Goal: Task Accomplishment & Management: Manage account settings

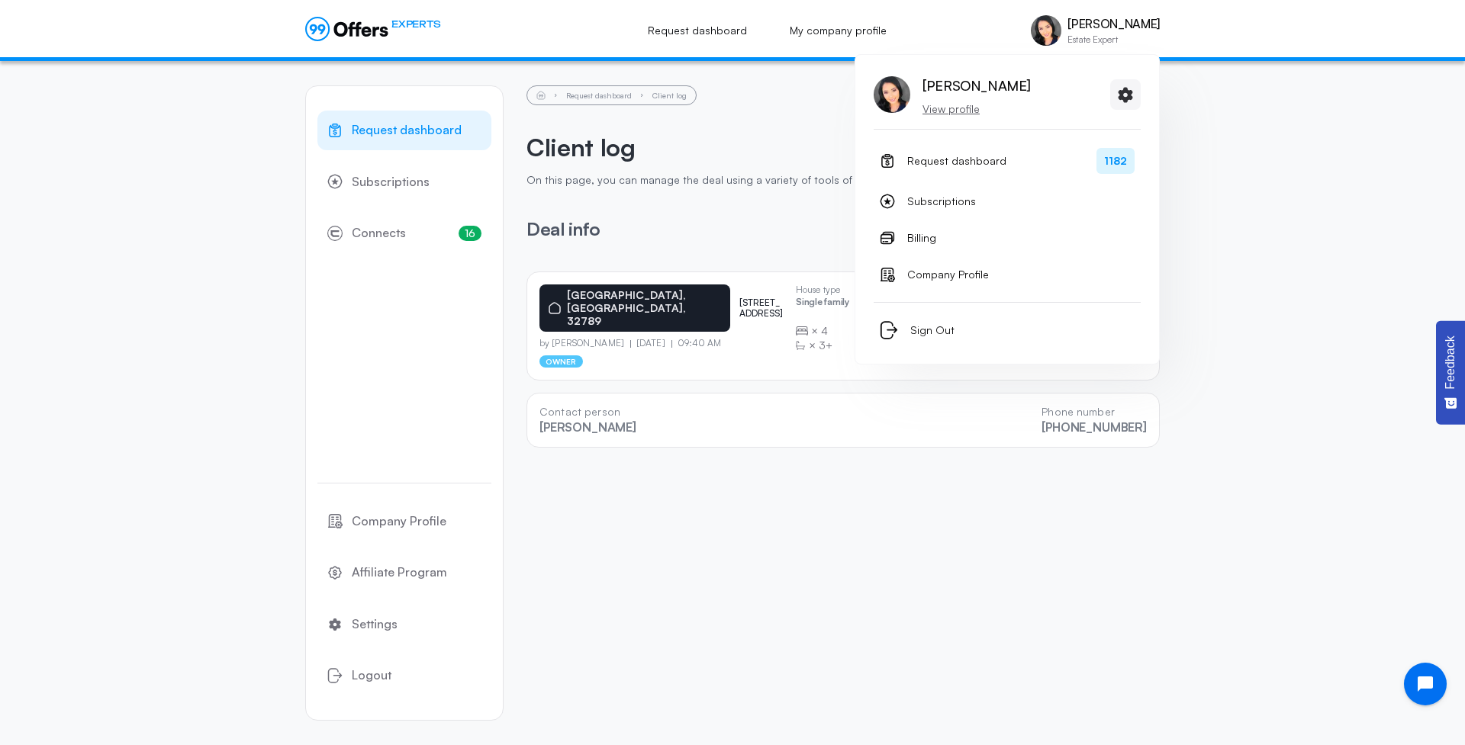
click at [955, 117] on div "[PERSON_NAME] View profile" at bounding box center [1007, 101] width 267 height 56
click at [956, 111] on p "View profile" at bounding box center [976, 108] width 108 height 15
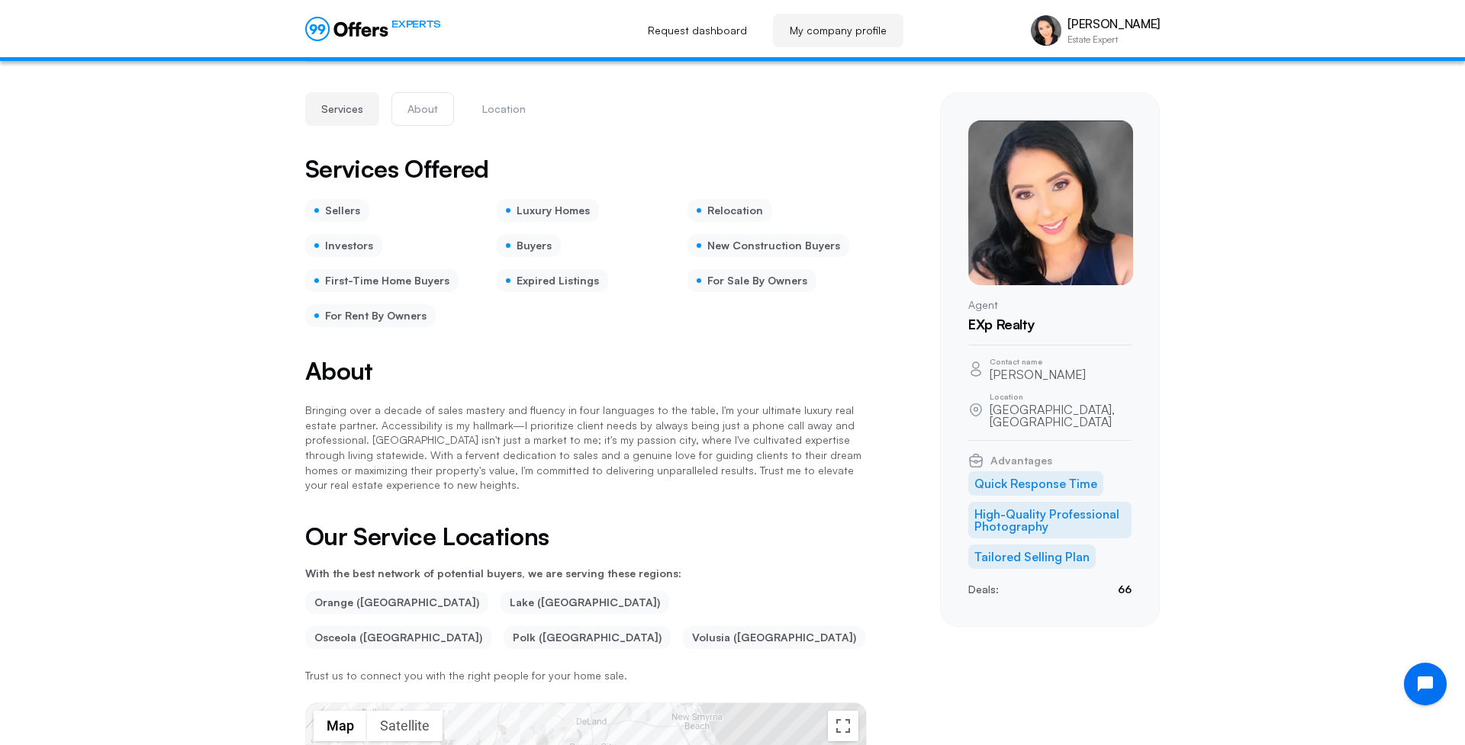
click at [423, 111] on button "About" at bounding box center [422, 109] width 63 height 34
click at [510, 112] on button "Location" at bounding box center [504, 109] width 76 height 34
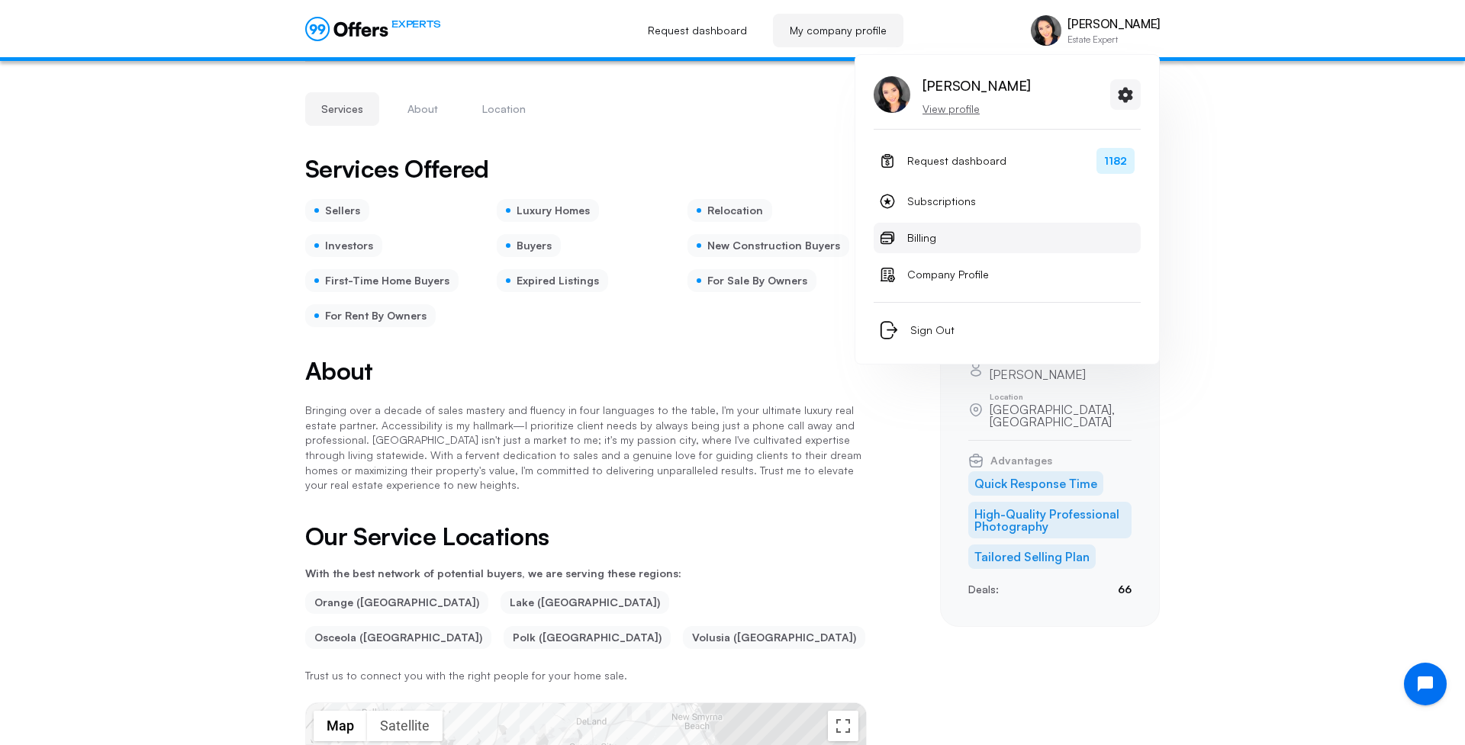
click at [927, 243] on span "Billing" at bounding box center [921, 238] width 29 height 18
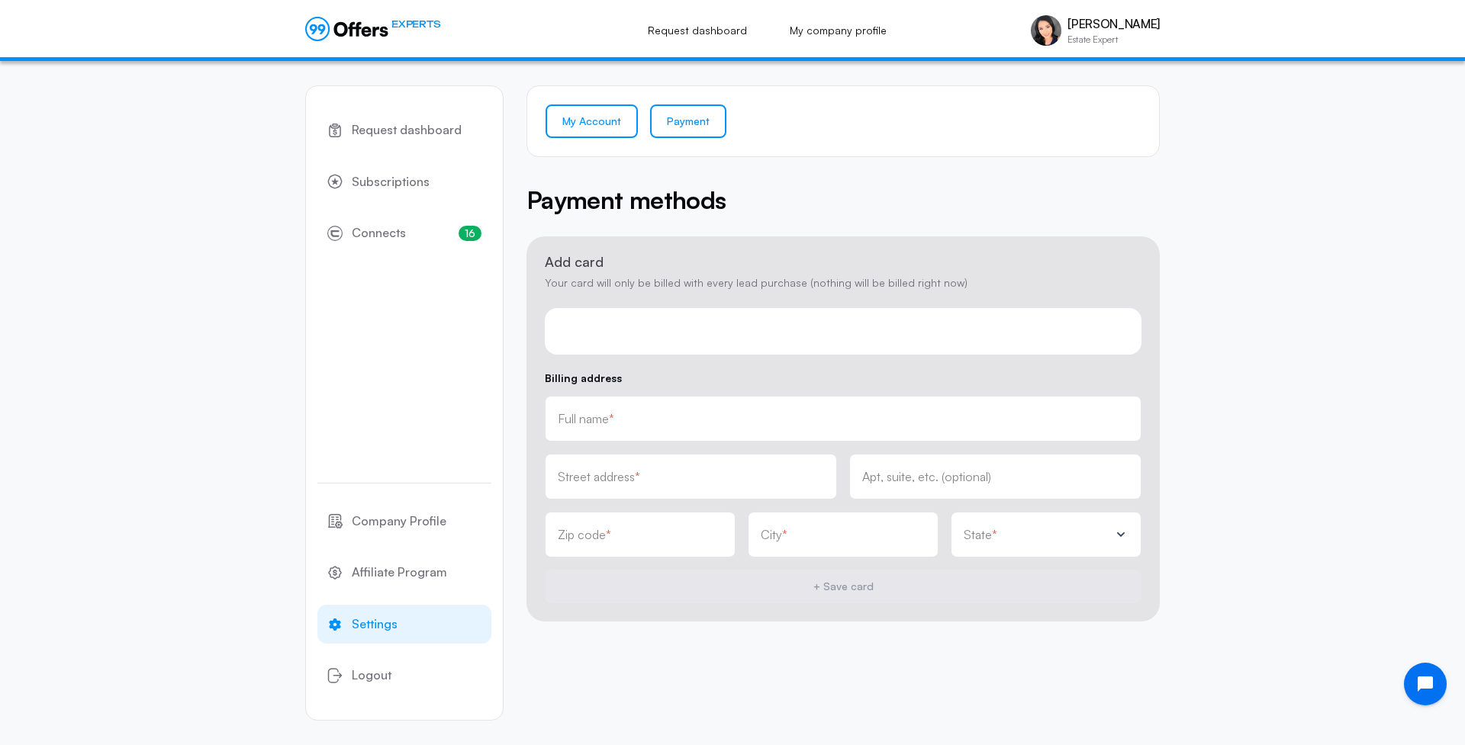
click at [602, 127] on link "My Account" at bounding box center [592, 122] width 92 height 34
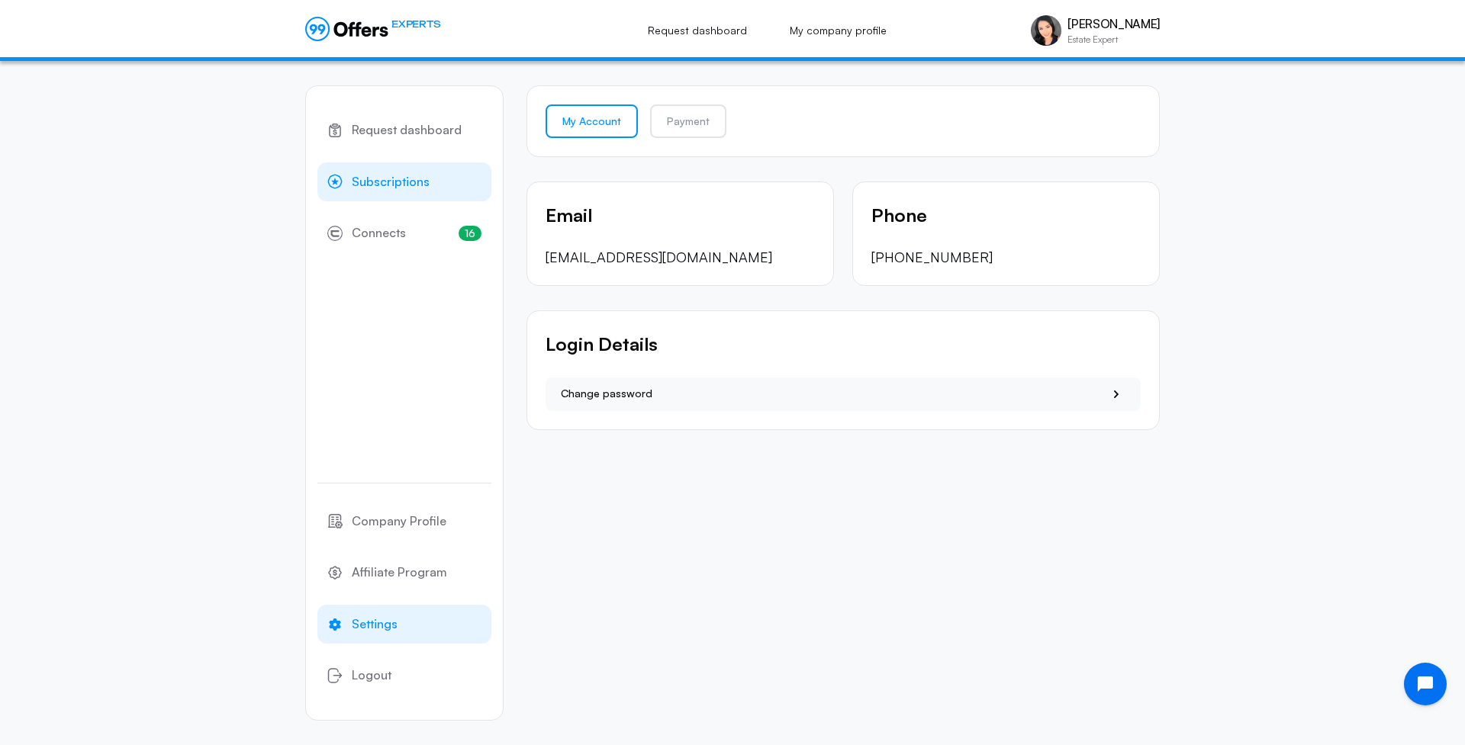
click at [406, 183] on span "Subscriptions" at bounding box center [391, 182] width 78 height 20
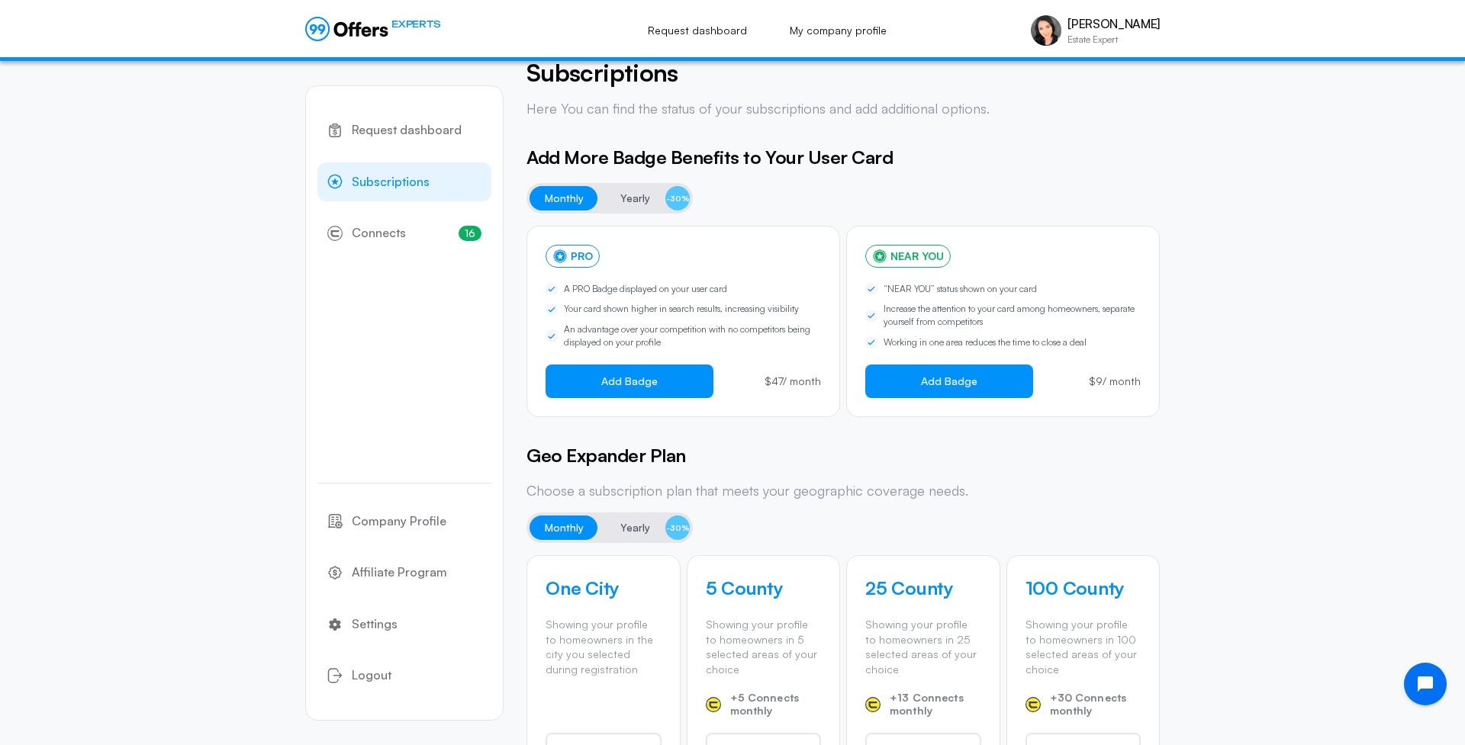
scroll to position [28, 0]
click at [632, 195] on span "Yearly" at bounding box center [635, 197] width 30 height 18
click at [568, 196] on span "Monthly" at bounding box center [564, 197] width 39 height 18
click at [629, 200] on span "Yearly" at bounding box center [635, 197] width 30 height 18
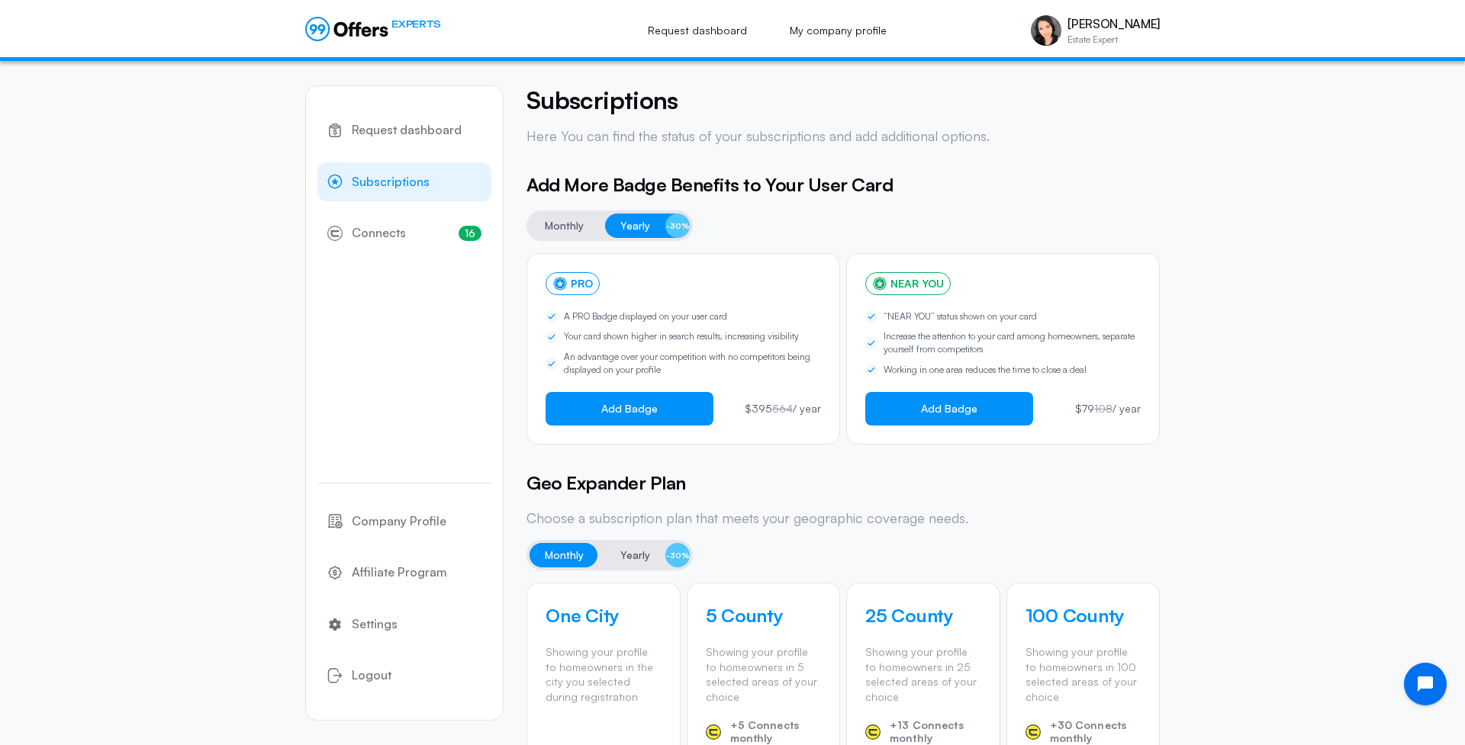
scroll to position [0, 0]
click at [821, 30] on link "My company profile" at bounding box center [838, 31] width 130 height 34
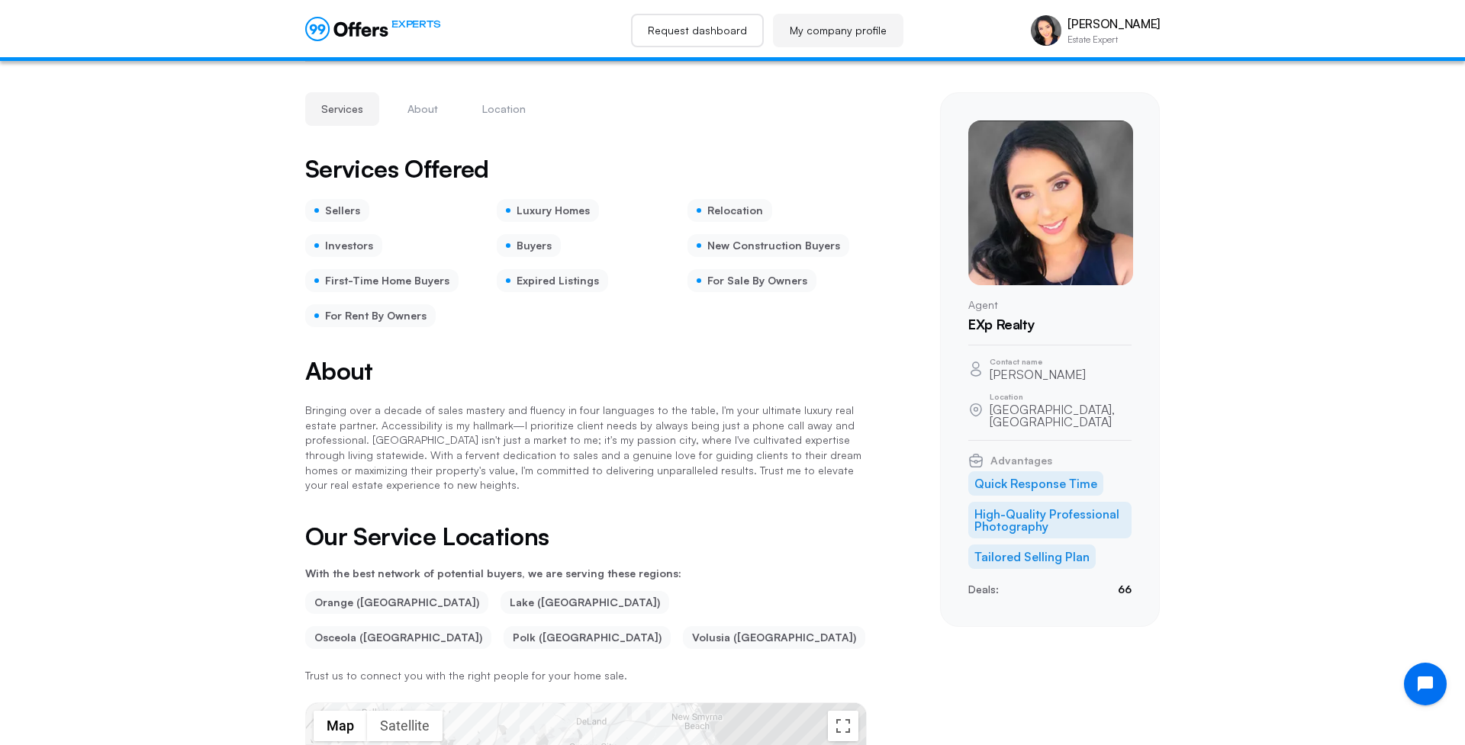
click at [673, 39] on link "Request dashboard" at bounding box center [697, 31] width 133 height 34
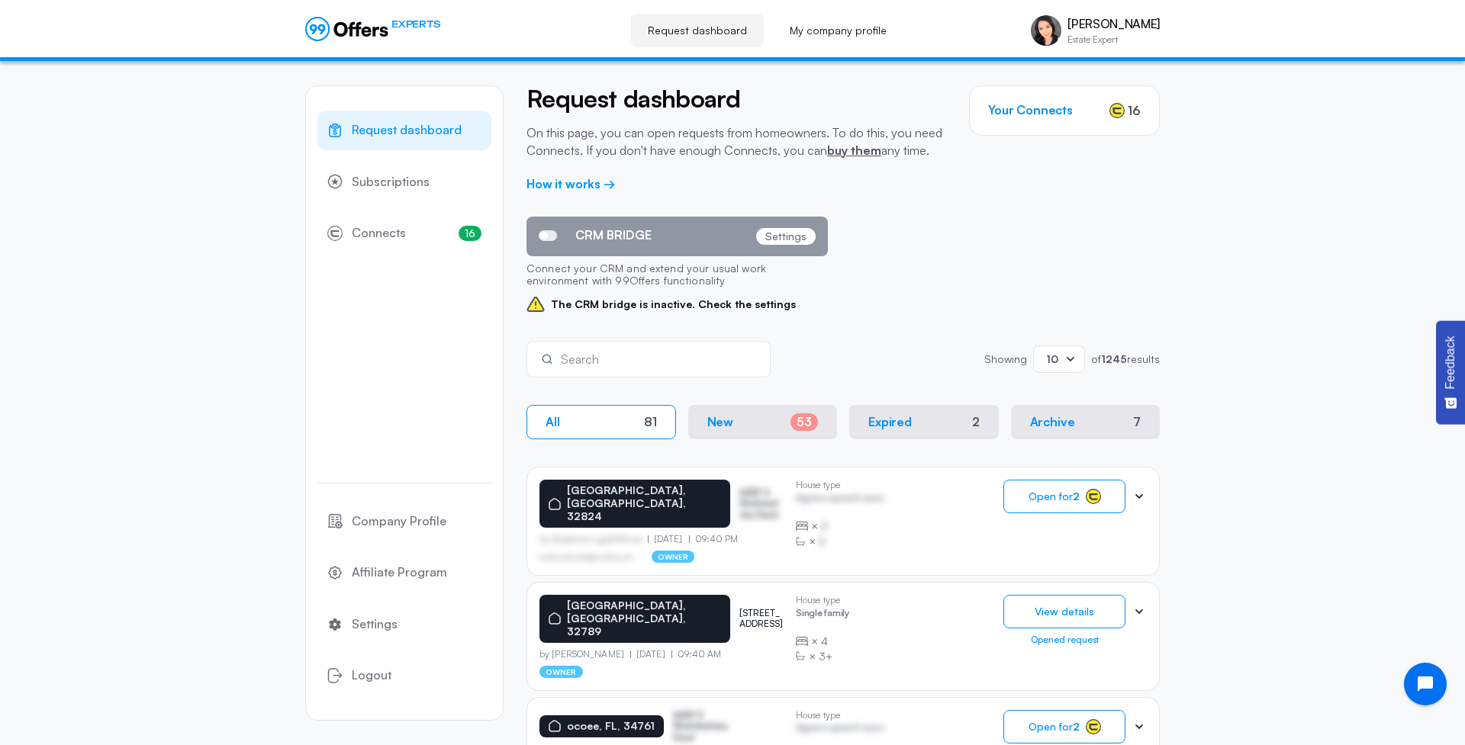
drag, startPoint x: 1152, startPoint y: 153, endPoint x: 1231, endPoint y: 140, distance: 80.5
click at [1155, 153] on div "[PERSON_NAME] View profile Request dashboard 1182 Subscriptions Billing Company…" at bounding box center [1007, 209] width 305 height 311
drag, startPoint x: 1280, startPoint y: 111, endPoint x: 1265, endPoint y: 111, distance: 14.5
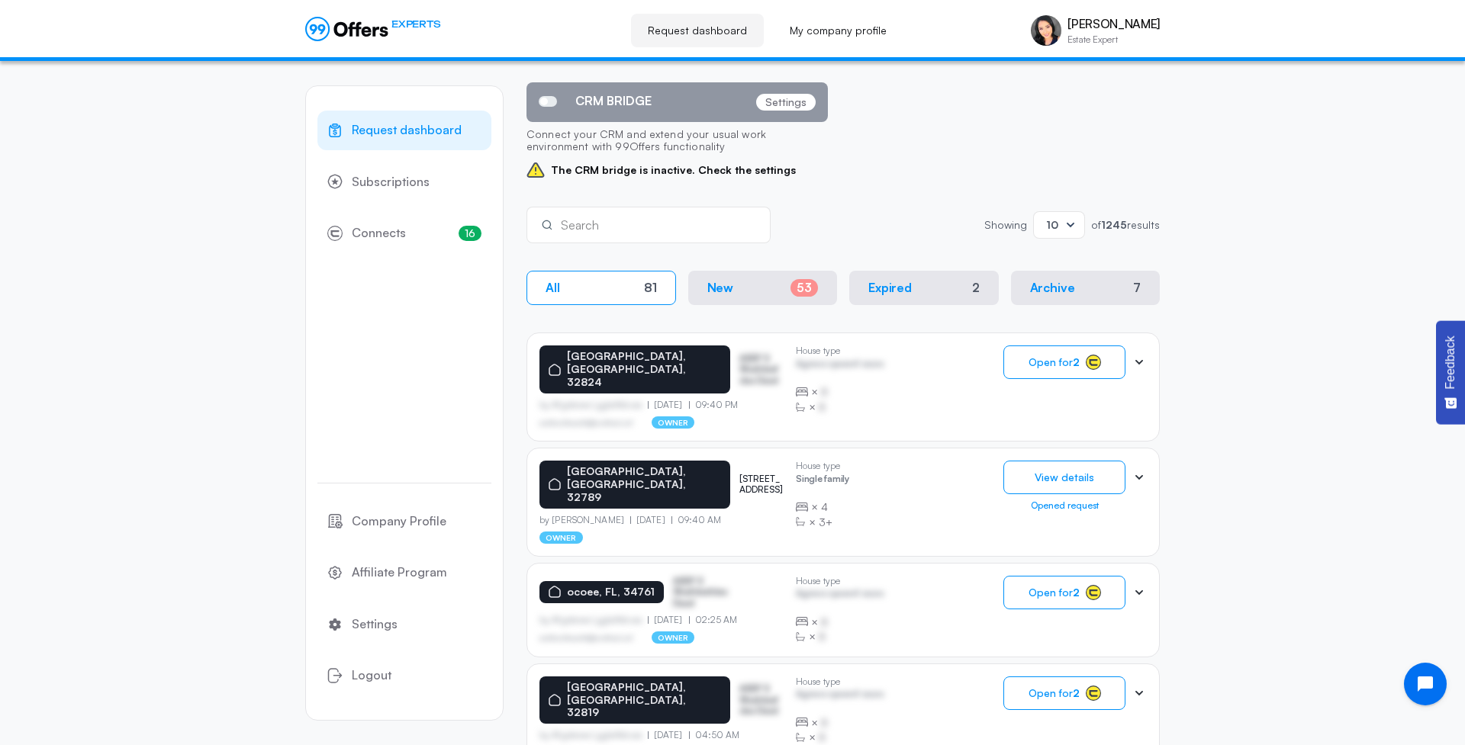
scroll to position [124, 0]
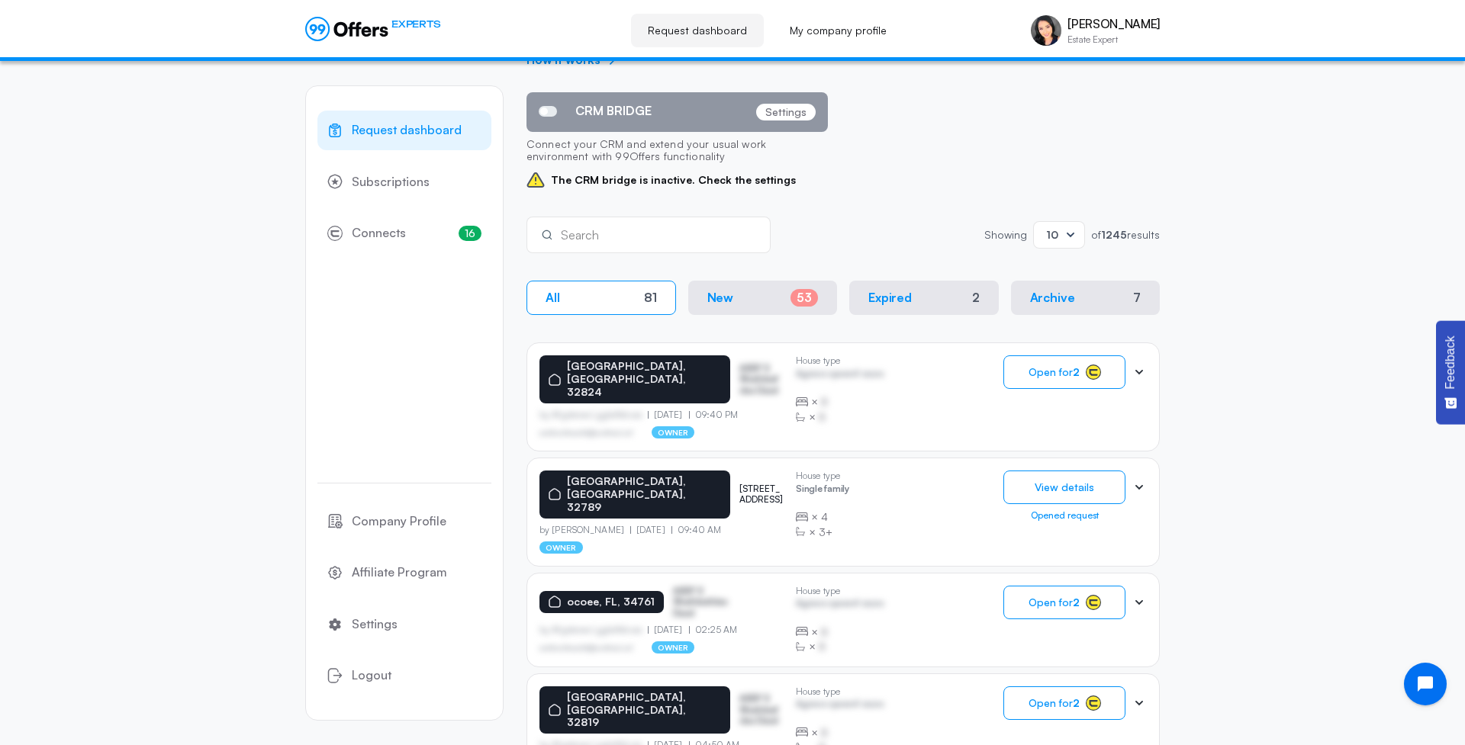
click at [1246, 358] on div "Request dashboard Subscriptions 16 Connects 16 Company Profile Affiliate Progra…" at bounding box center [732, 730] width 1465 height 1586
click at [1041, 471] on button "View details" at bounding box center [1064, 488] width 122 height 34
